Goal: Information Seeking & Learning: Learn about a topic

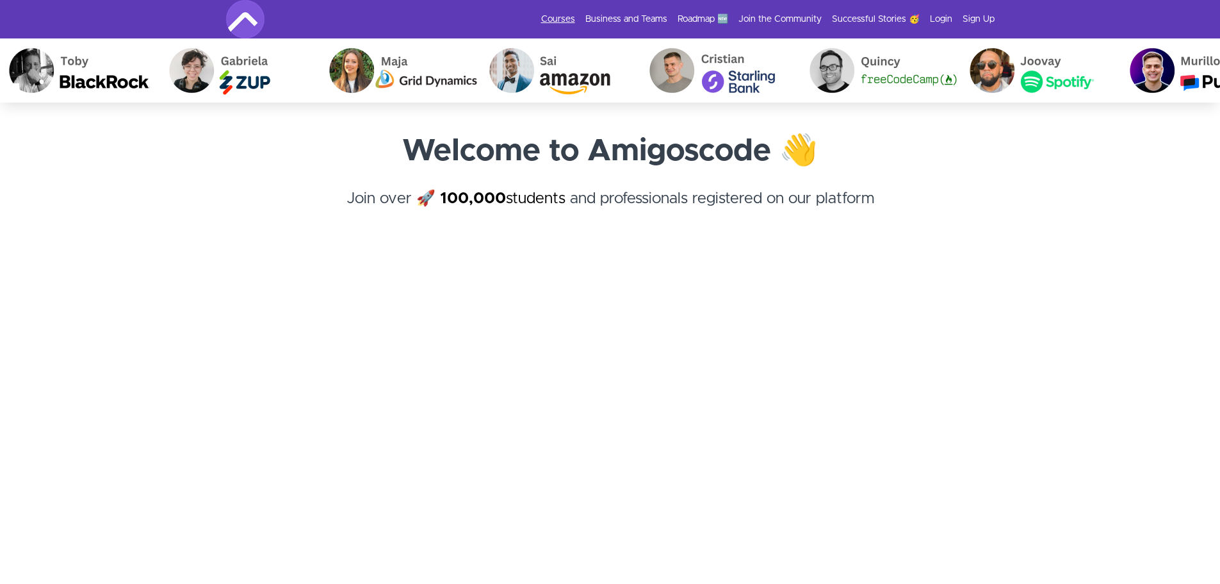
click at [554, 18] on link "Courses" at bounding box center [558, 19] width 34 height 13
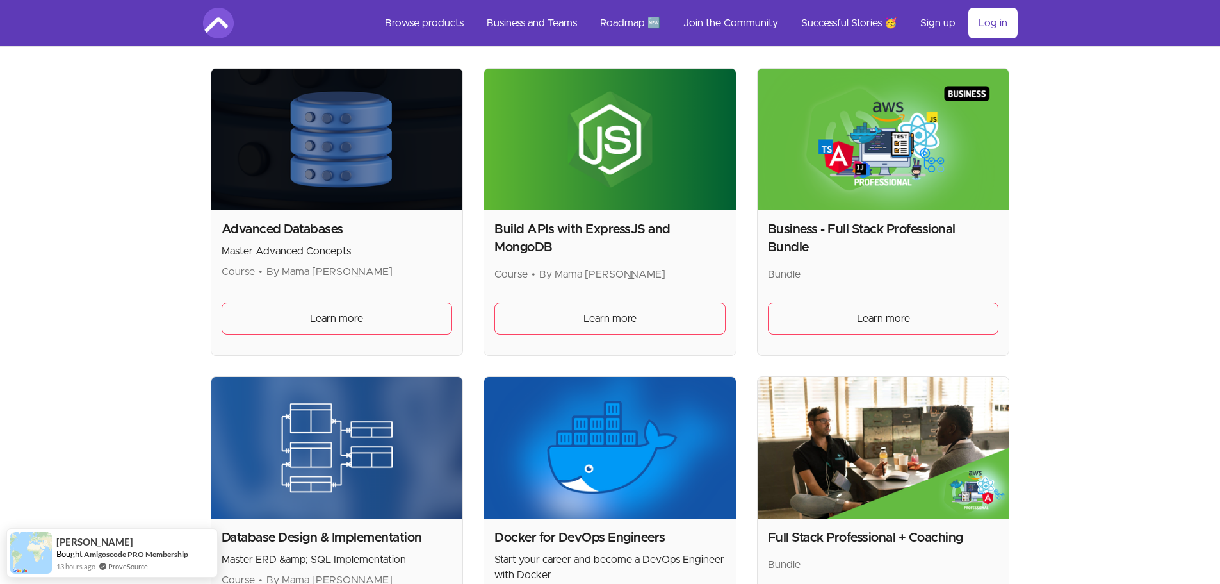
scroll to position [256, 0]
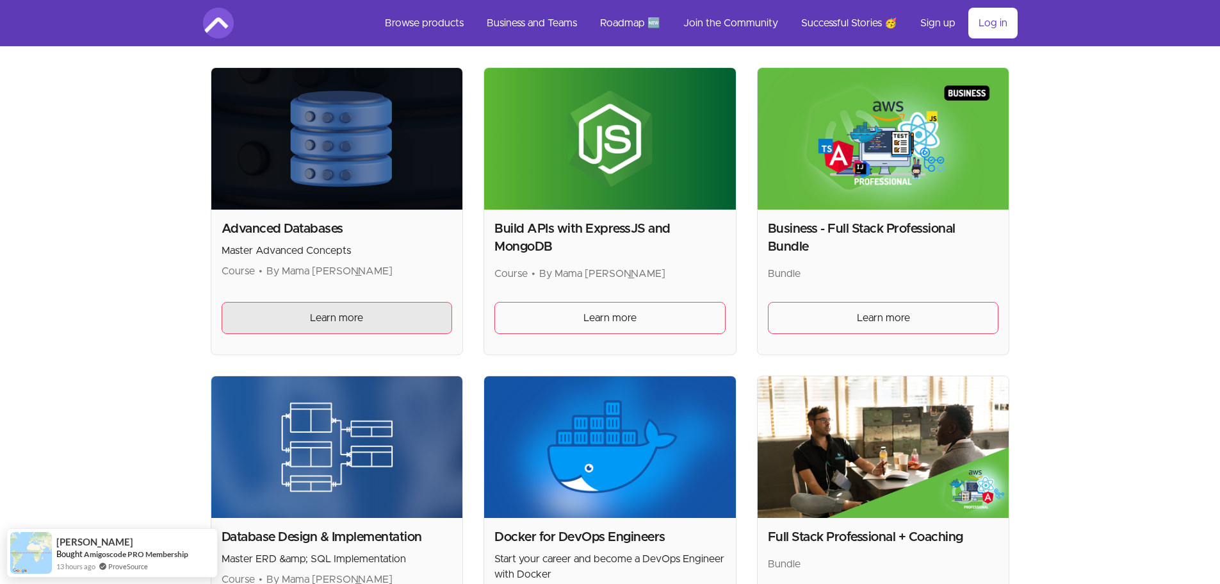
click at [338, 320] on span "Learn more" at bounding box center [336, 317] width 53 height 15
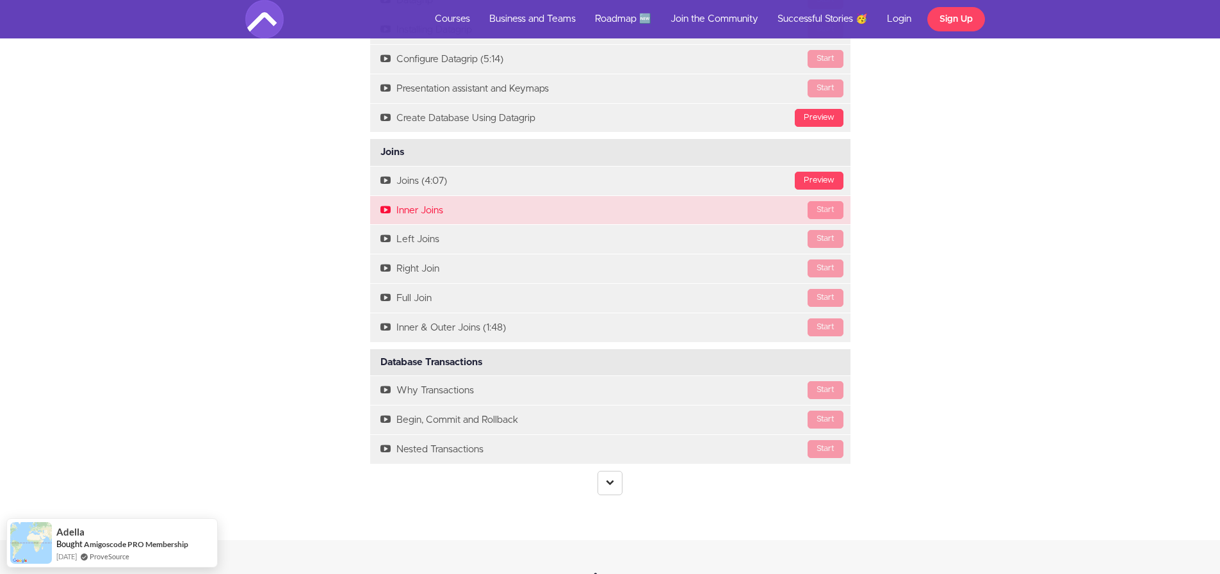
scroll to position [2754, 0]
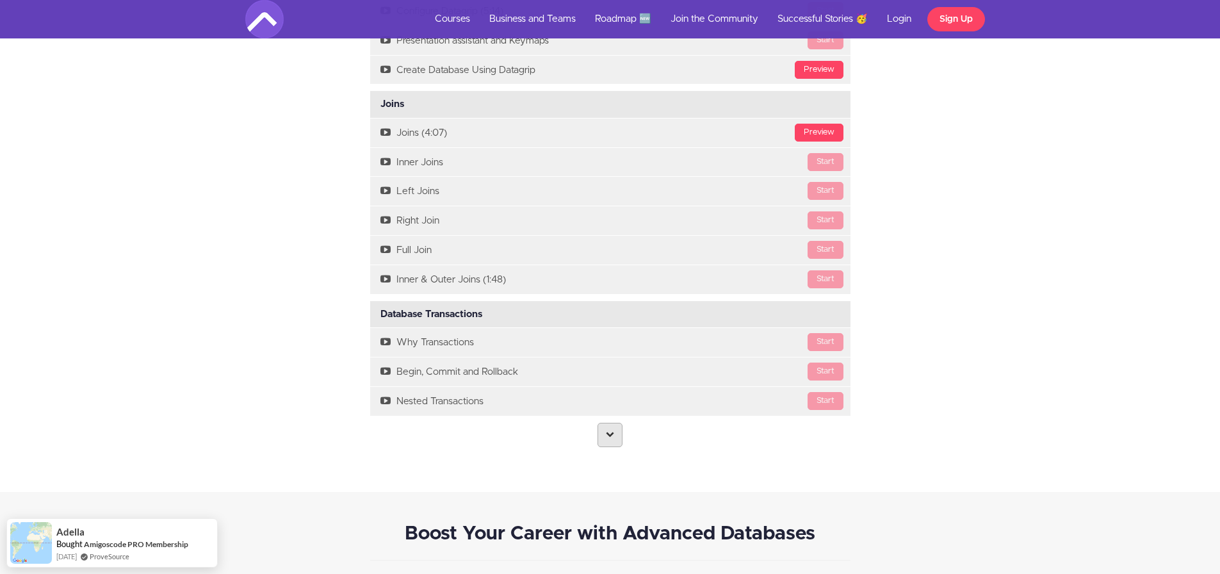
click at [616, 437] on link at bounding box center [610, 435] width 25 height 24
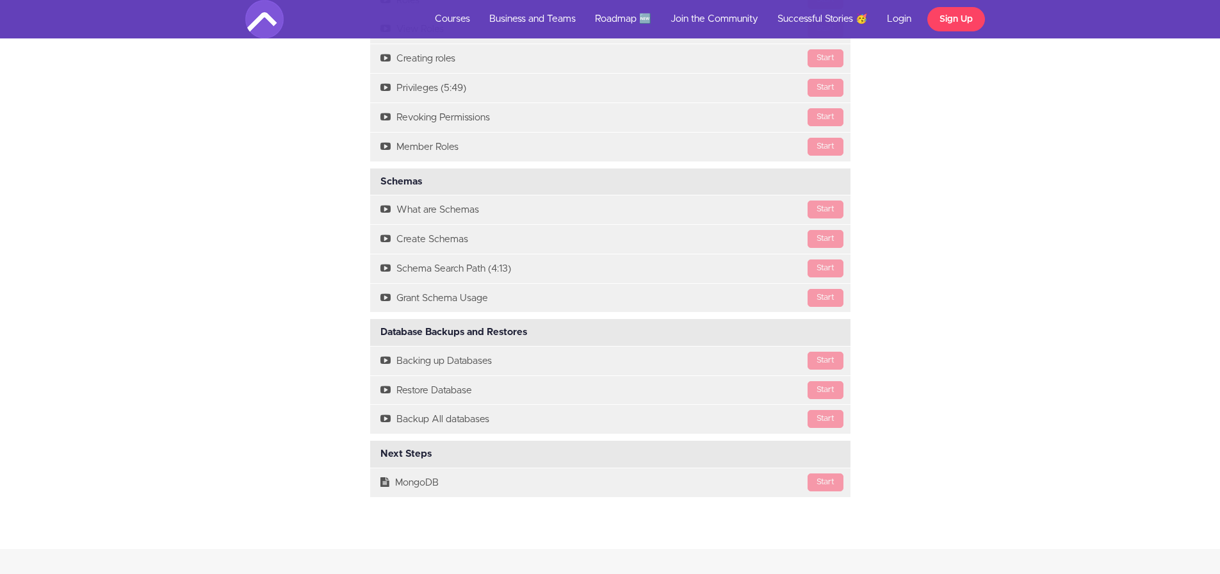
scroll to position [3715, 0]
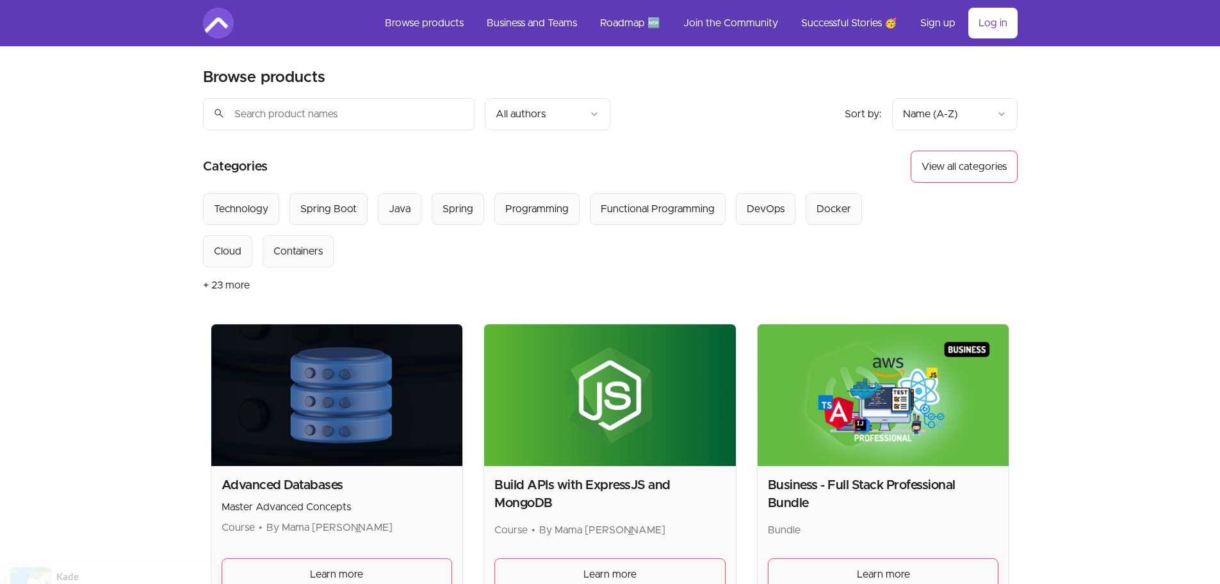
click at [275, 105] on input "search" at bounding box center [339, 114] width 272 height 32
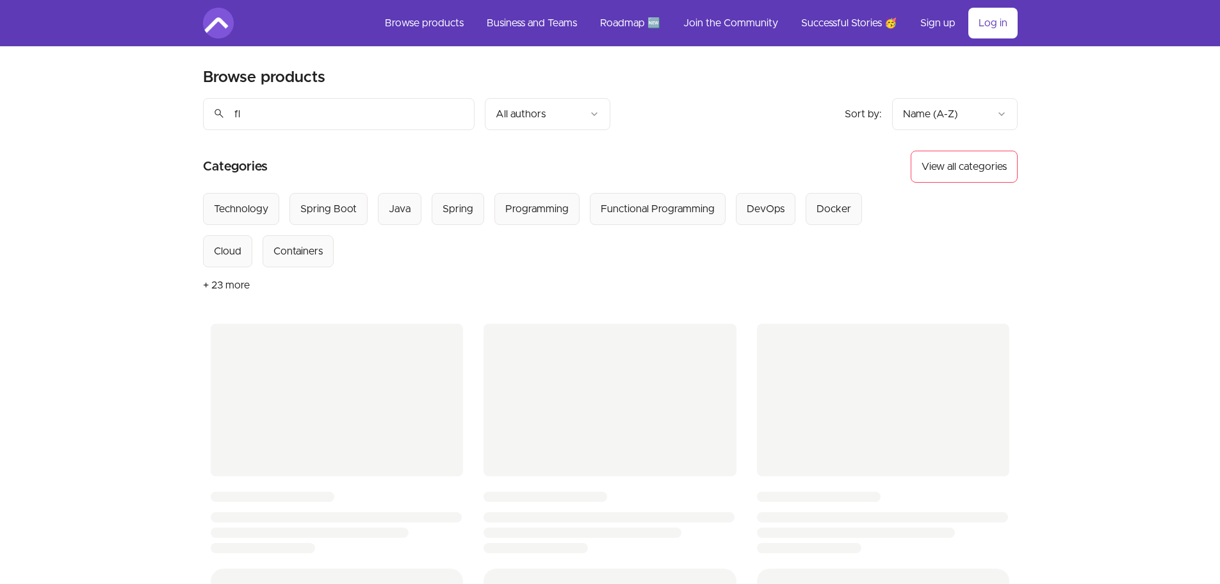
type input "f"
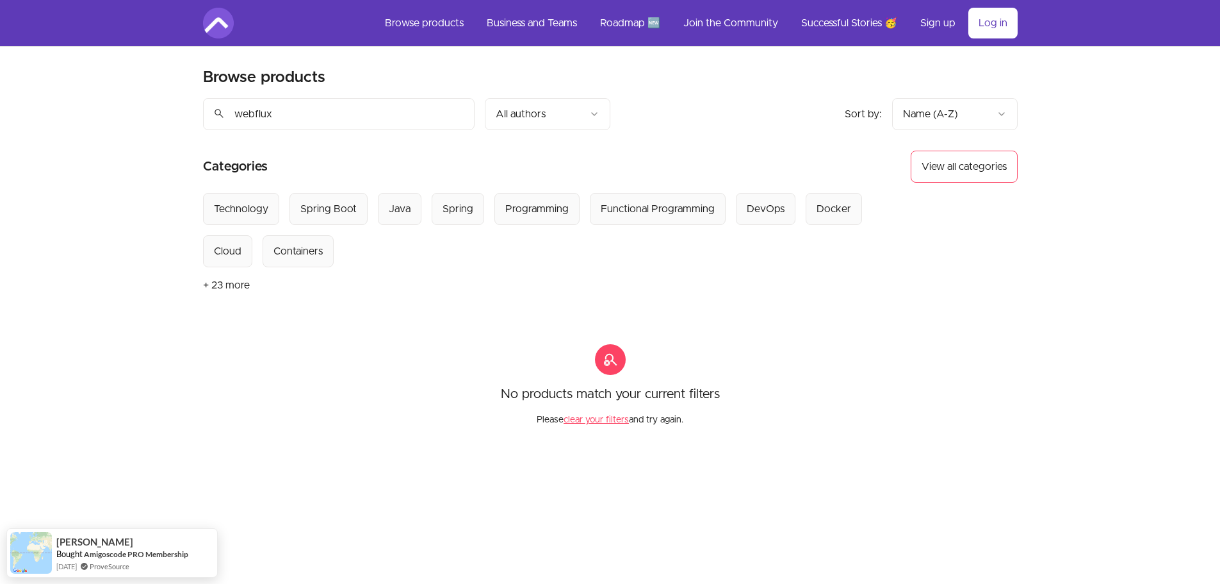
click at [263, 115] on input "webflux" at bounding box center [339, 114] width 272 height 32
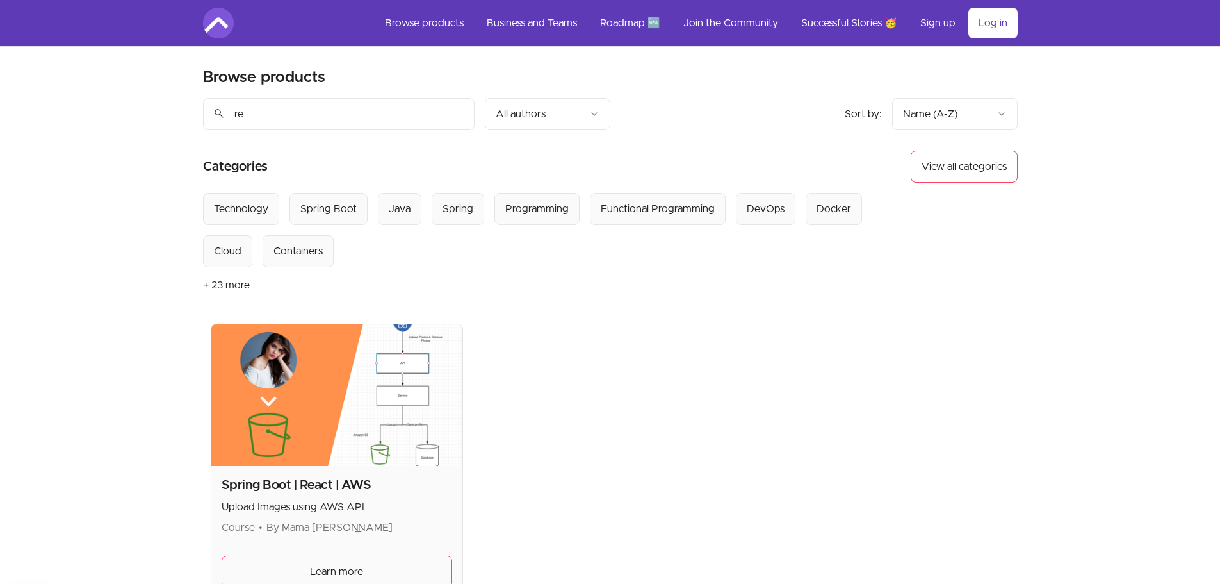
type input "r"
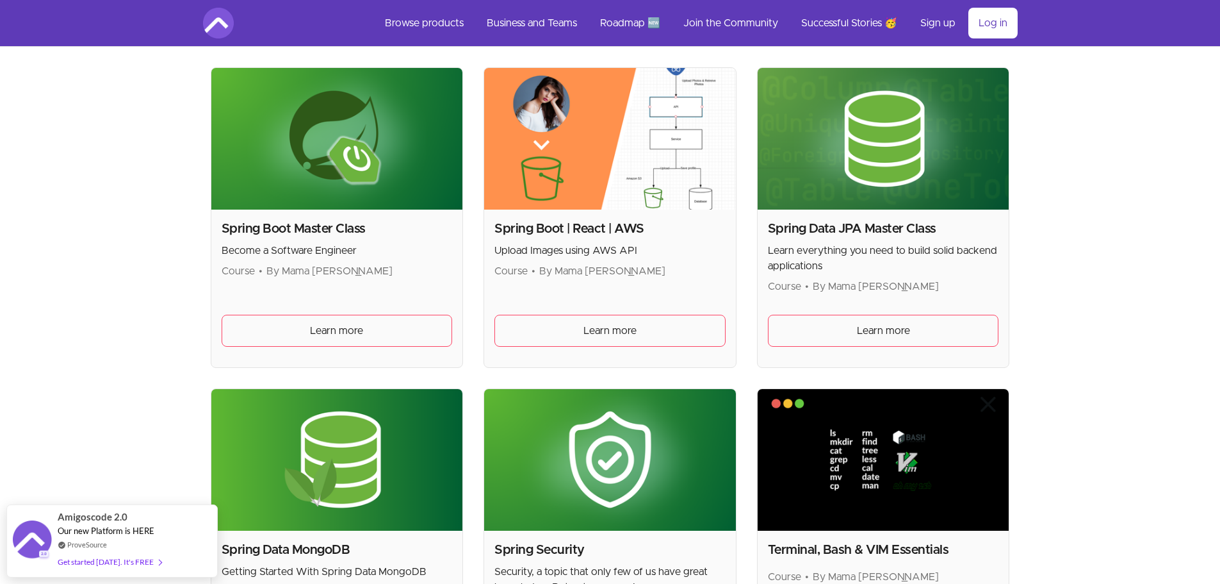
scroll to position [3331, 0]
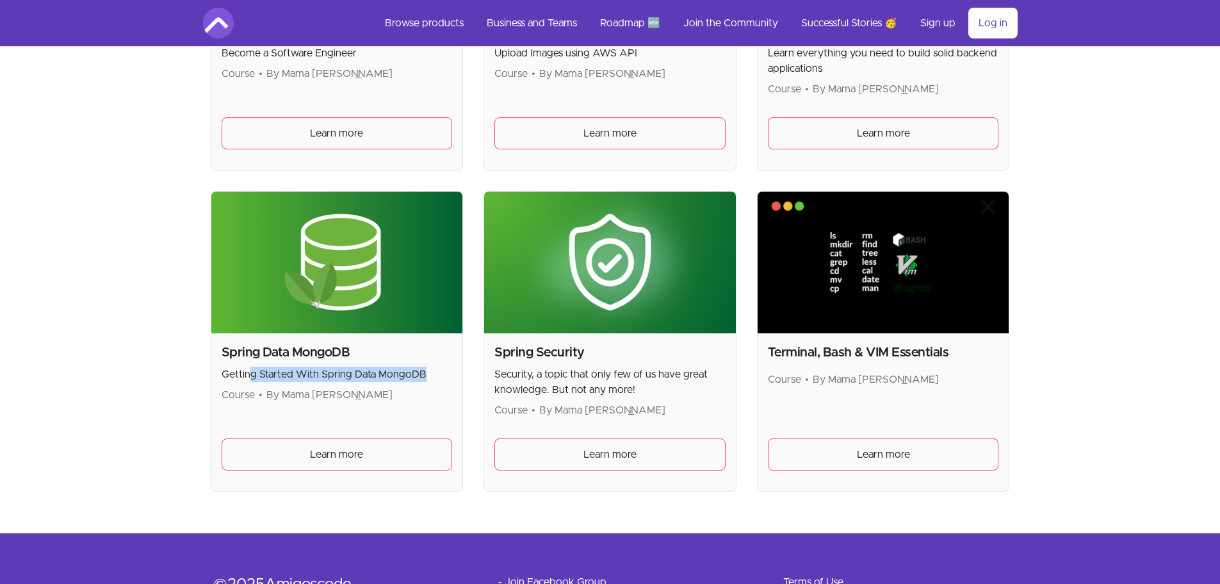
drag, startPoint x: 256, startPoint y: 375, endPoint x: 445, endPoint y: 365, distance: 189.8
click at [445, 365] on div "Spring Data MongoDB Getting Started With Spring Data MongoDB Course • By Mama S…" at bounding box center [337, 372] width 231 height 59
